Goal: Consume media (video, audio)

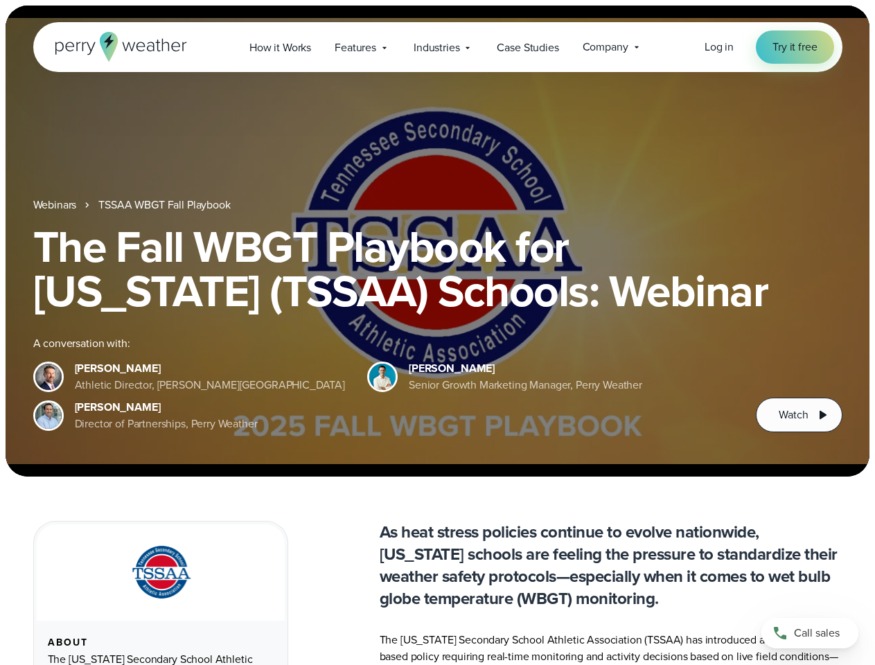
click at [437, 332] on div "The Fall WBGT Playbook for [US_STATE] (TSSAA) Schools: Webinar A conversation w…" at bounding box center [437, 328] width 809 height 208
click at [437, 47] on span "Industries" at bounding box center [436, 47] width 46 height 17
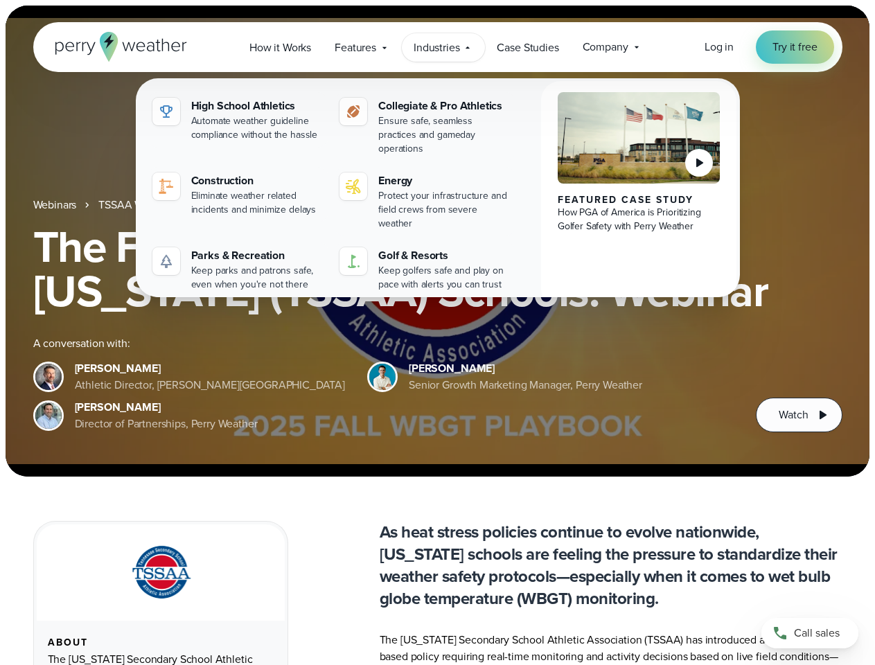
click at [437, 241] on h1 "The Fall WBGT Playbook for [US_STATE] (TSSAA) Schools: Webinar" at bounding box center [437, 268] width 809 height 89
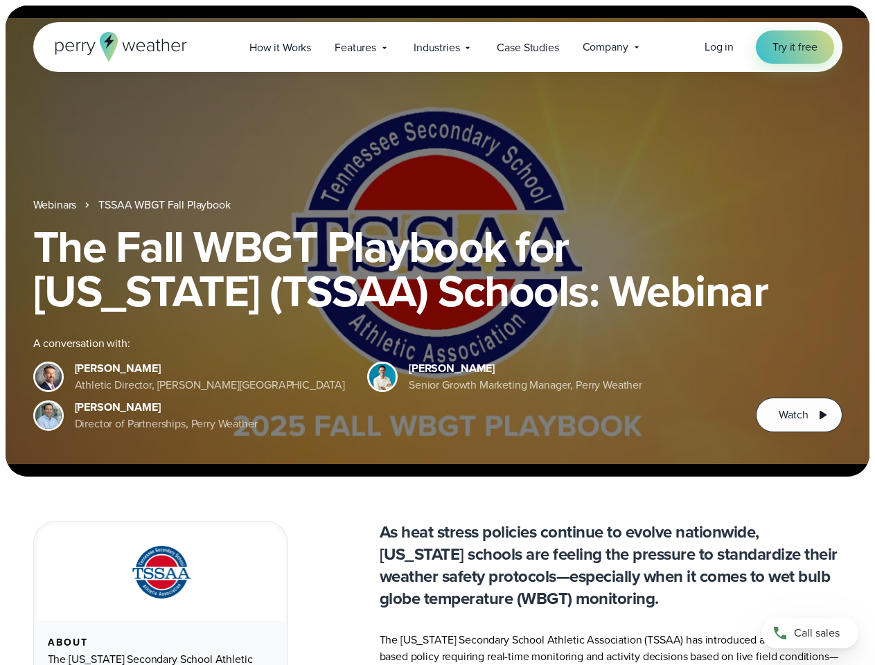
click at [166, 205] on link "TSSAA WBGT Fall Playbook" at bounding box center [164, 205] width 132 height 17
click at [798, 415] on span "Watch" at bounding box center [792, 415] width 29 height 17
